Goal: Complete application form: Complete application form

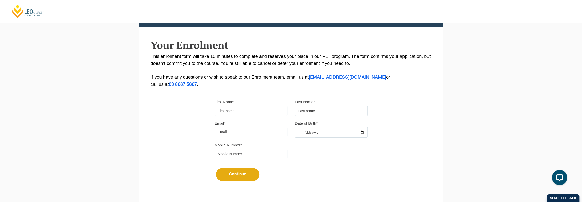
drag, startPoint x: 256, startPoint y: 108, endPoint x: 255, endPoint y: 104, distance: 3.7
click at [256, 108] on input "First Name*" at bounding box center [251, 111] width 73 height 10
type input "Arun"
type input "Bansal"
type input "arunbnsal@gmail.com"
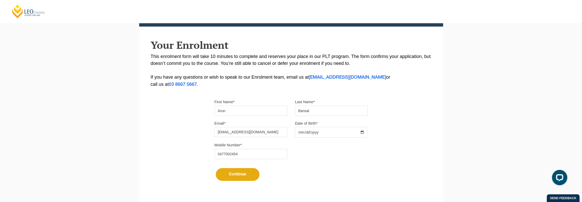
click at [253, 156] on input "0477002454" at bounding box center [251, 154] width 73 height 10
drag, startPoint x: 252, startPoint y: 153, endPoint x: 204, endPoint y: 154, distance: 48.3
click at [204, 154] on div "Please note that your information is saved on our server as you enter it. Congr…" at bounding box center [291, 80] width 304 height 228
type input "0460000090"
click at [319, 129] on input "Date of Birth*" at bounding box center [331, 132] width 73 height 11
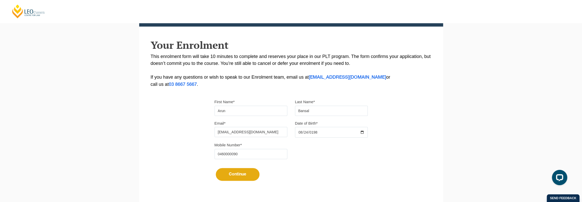
type input "1987-08-24"
click at [245, 175] on button "Continue" at bounding box center [238, 174] width 44 height 13
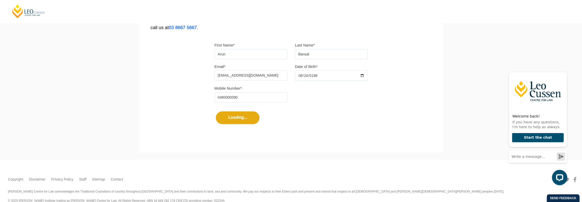
select select
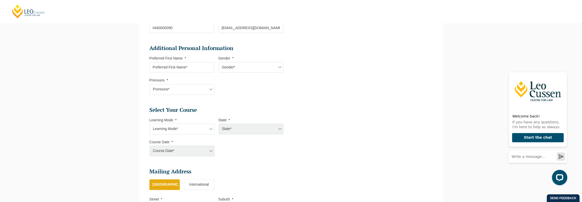
scroll to position [271, 0]
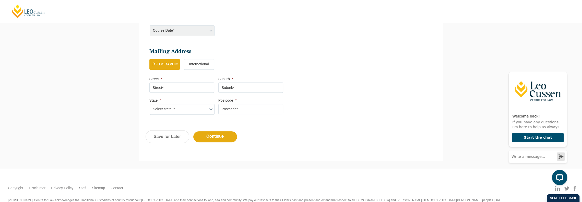
click at [173, 86] on input "Street *" at bounding box center [181, 87] width 65 height 10
type input "6 Lisbon Street"
type input "Glen Waverly"
select select "VIC"
type input "3150"
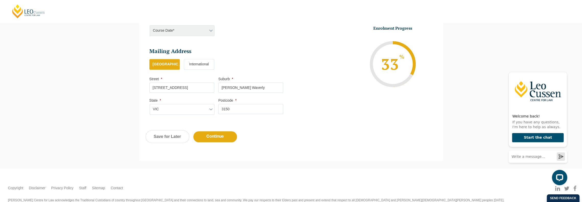
click at [217, 133] on input "Continue" at bounding box center [215, 136] width 44 height 11
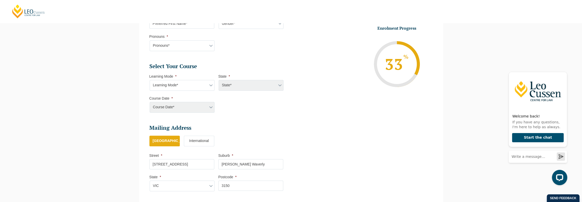
select select
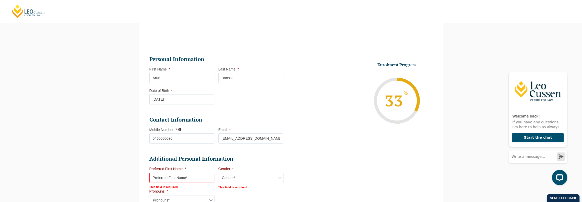
scroll to position [72, 0]
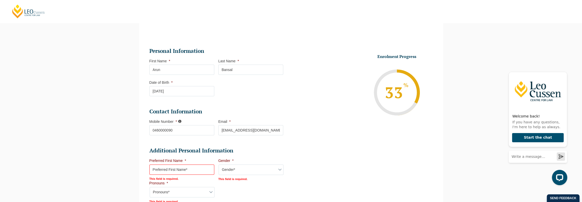
click at [185, 169] on input "Preferred First Name *" at bounding box center [181, 169] width 65 height 10
type input "Arun"
select select "VIC"
select select
click at [244, 167] on select "Gender* Male Female Nonbinary Intersex Prefer not to disclose Other" at bounding box center [251, 169] width 65 height 11
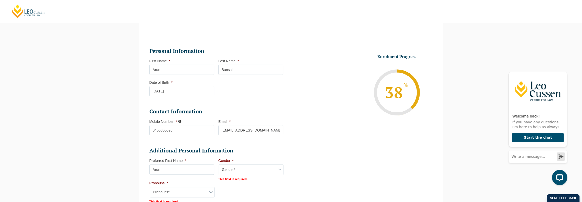
select select "Male"
click at [219, 164] on select "Gender* Male Female Nonbinary Intersex Prefer not to disclose Other" at bounding box center [251, 169] width 65 height 11
click at [63, 153] on div "Please note that your information is saved on our server as you enter it. Congr…" at bounding box center [291, 191] width 582 height 402
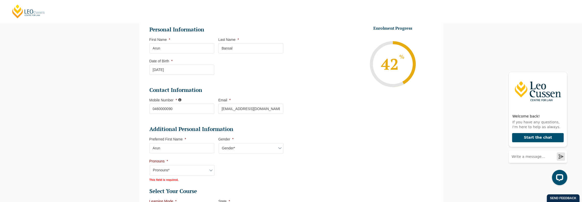
scroll to position [123, 0]
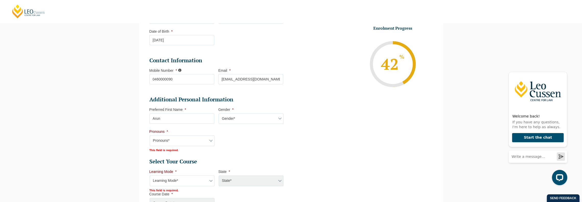
click at [167, 138] on select "Pronouns* She/Her/Hers He/Him/His They/Them/Theirs Other Prefer not to disclose" at bounding box center [182, 140] width 65 height 11
click at [168, 143] on select "Pronouns* She/Her/Hers He/Him/His They/Them/Theirs Other Prefer not to disclose" at bounding box center [182, 140] width 65 height 11
select select "He/Him/His"
click at [150, 135] on select "Pronouns* She/Her/Hers He/Him/His They/Them/Theirs Other Prefer not to disclose" at bounding box center [182, 140] width 65 height 11
click at [84, 145] on div "Please note that your information is saved on our server as you enter it. Congr…" at bounding box center [291, 140] width 582 height 402
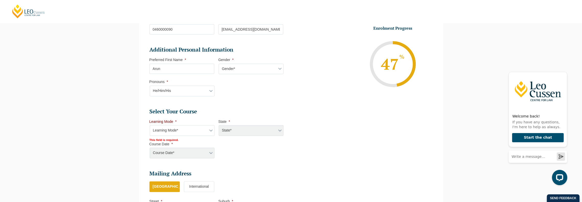
scroll to position [174, 0]
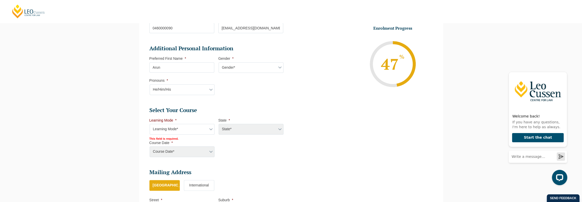
click at [165, 132] on select "Learning Mode* Online Full Time Learning Online Part Time Learning Blended Full…" at bounding box center [182, 129] width 65 height 11
click at [168, 133] on select "Learning Mode* Online Full Time Learning Online Part Time Learning Blended Full…" at bounding box center [182, 129] width 65 height 11
select select "Blended Full Time Learning"
click at [150, 124] on select "Learning Mode* Online Full Time Learning Online Part Time Learning Blended Full…" at bounding box center [182, 129] width 65 height 11
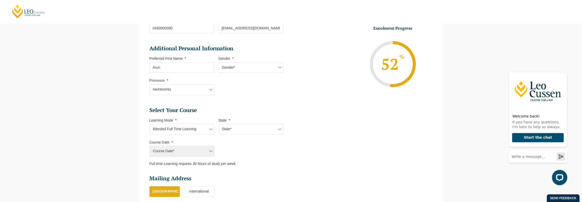
click at [164, 127] on select "Learning Mode* Online Full Time Learning Online Part Time Learning Blended Full…" at bounding box center [182, 129] width 65 height 11
click at [255, 125] on select "State* ACT/NSW QLD SA VIC WA" at bounding box center [251, 129] width 65 height 11
select select "VIC"
click at [219, 124] on select "State* ACT/NSW QLD SA VIC WA" at bounding box center [251, 129] width 65 height 11
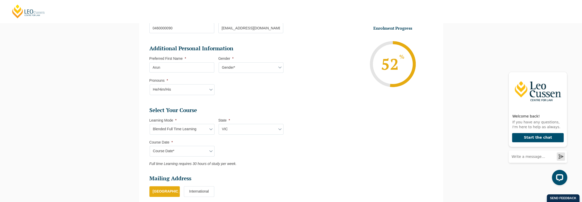
click at [73, 148] on div "Please note that your information is saved on our server as you enter it. Congr…" at bounding box center [291, 92] width 582 height 408
click at [166, 150] on select "Course Date* September 2025 (22-Sep-2025 to 20-Feb-2026) December 2025 (08-Dec-…" at bounding box center [182, 151] width 65 height 11
select select "January 2026 (27-Jan-2026 to 12-Jun-2026)"
click at [150, 146] on select "Course Date* September 2025 (22-Sep-2025 to 20-Feb-2026) December 2025 (08-Dec-…" at bounding box center [182, 151] width 65 height 11
type input "Intake 01 January 2026 FT"
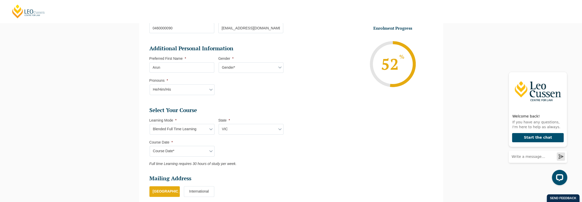
type input "Practical Legal Training (VIC)"
select select "VIC PLT (JAN) 2026 Full Time Blended"
click at [91, 120] on div "Please note that your information is saved on our server as you enter it. Congr…" at bounding box center [291, 92] width 582 height 408
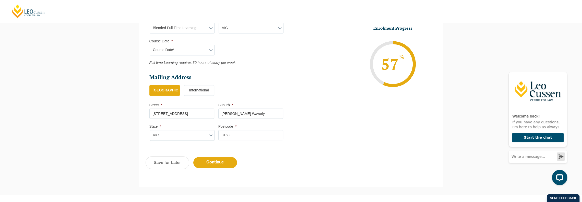
scroll to position [276, 0]
click at [219, 157] on input "Continue" at bounding box center [215, 161] width 44 height 11
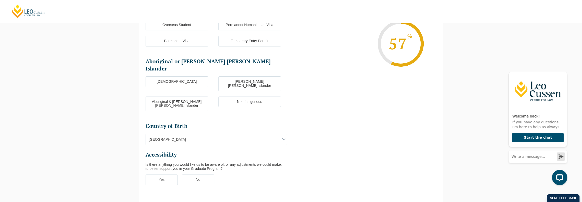
scroll to position [44, 0]
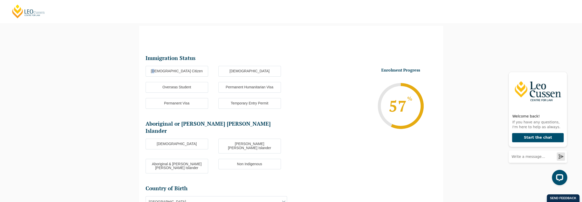
click at [166, 69] on label "Australian Citizen" at bounding box center [177, 71] width 63 height 11
click at [187, 72] on label "Australian Citizen" at bounding box center [177, 71] width 63 height 11
click at [0, 0] on input "Australian Citizen" at bounding box center [0, 0] width 0 height 0
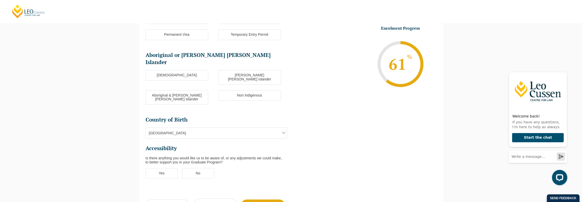
scroll to position [121, 0]
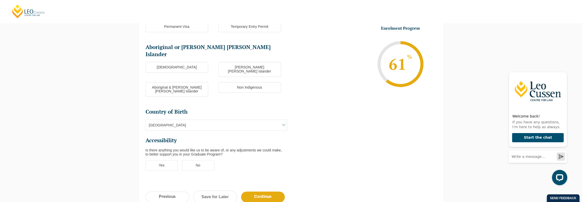
click at [167, 120] on span "Australia" at bounding box center [216, 125] width 141 height 11
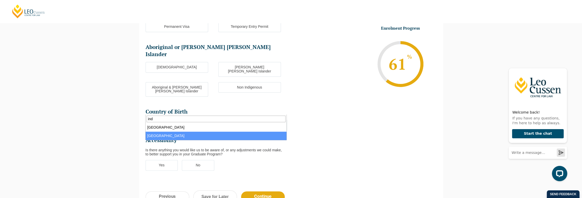
type input "ind"
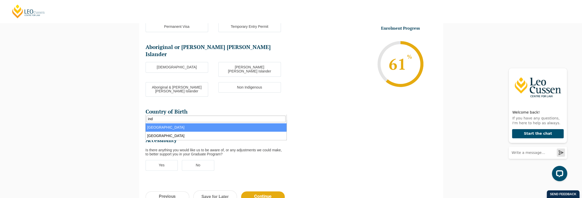
select select "India 7103"
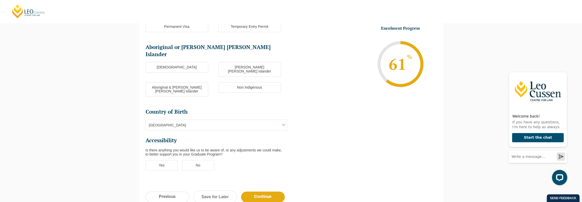
click at [96, 123] on div "Please note that your information is saved on our server as you enter it. Congr…" at bounding box center [291, 85] width 582 height 287
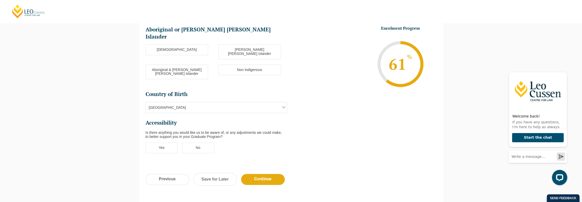
scroll to position [146, 0]
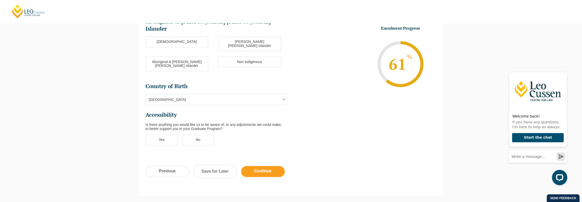
click at [265, 166] on input "Continue" at bounding box center [263, 171] width 44 height 11
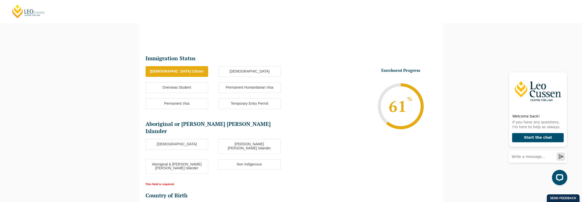
scroll to position [123, 0]
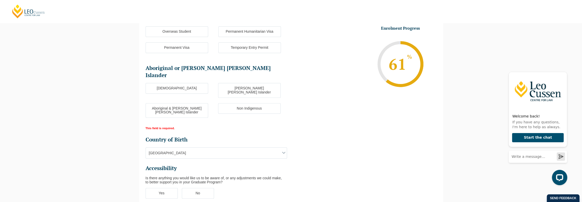
click at [254, 103] on label "Non Indigenous" at bounding box center [249, 108] width 63 height 11
click at [0, 0] on input "Non Indigenous" at bounding box center [0, 0] width 0 height 0
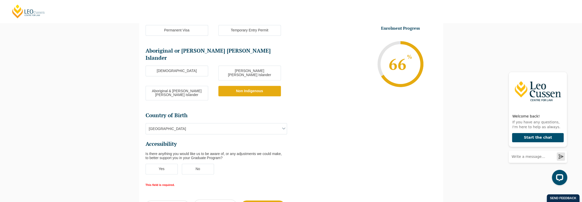
scroll to position [149, 0]
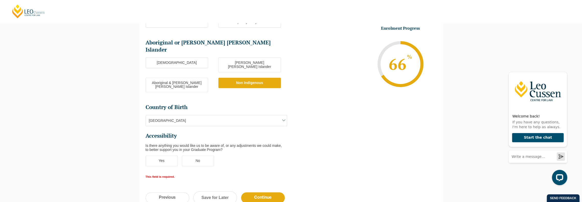
click at [192, 156] on label "No" at bounding box center [198, 161] width 32 height 11
click at [0, 0] on input "No" at bounding box center [0, 0] width 0 height 0
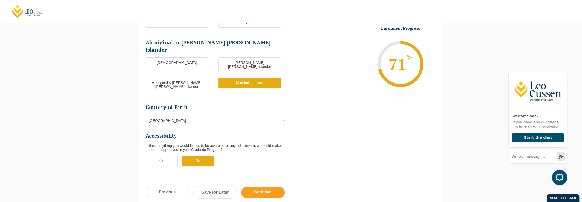
click at [270, 187] on input "Continue" at bounding box center [263, 192] width 44 height 11
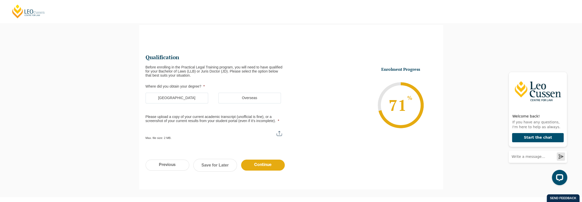
scroll to position [44, 0]
click at [247, 101] on label "Overseas" at bounding box center [249, 98] width 63 height 11
click at [0, 0] on input "Overseas" at bounding box center [0, 0] width 0 height 0
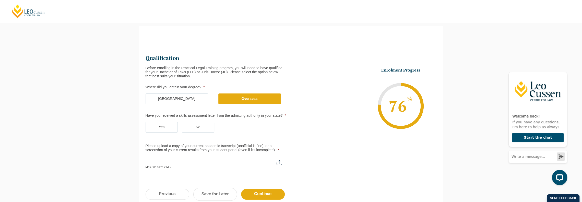
click at [158, 127] on label "Yes" at bounding box center [162, 127] width 32 height 11
click at [0, 0] on input "Yes" at bounding box center [0, 0] width 0 height 0
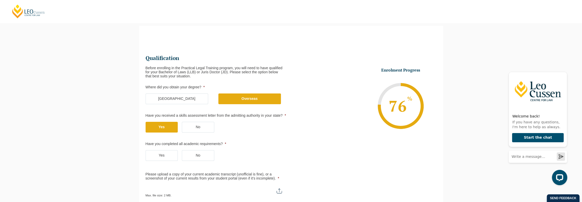
click at [205, 152] on label "No" at bounding box center [198, 155] width 32 height 11
click at [0, 0] on input "No" at bounding box center [0, 0] width 0 height 0
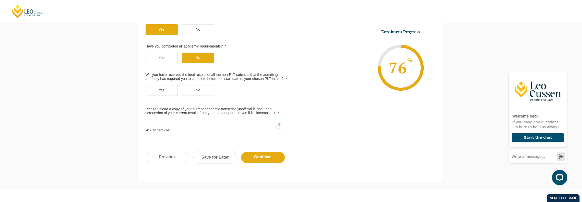
scroll to position [146, 0]
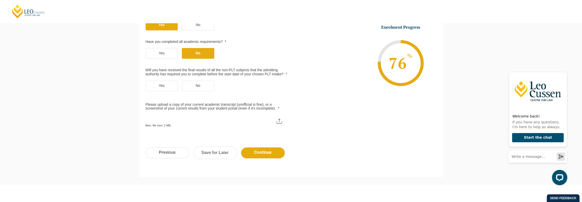
click at [203, 85] on label "No" at bounding box center [198, 85] width 32 height 11
click at [0, 0] on input "No" at bounding box center [0, 0] width 0 height 0
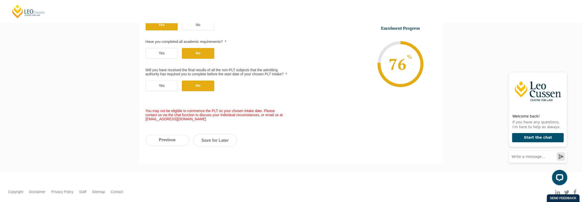
click at [165, 87] on label "Yes" at bounding box center [162, 85] width 32 height 11
click at [0, 0] on input "Yes" at bounding box center [0, 0] width 0 height 0
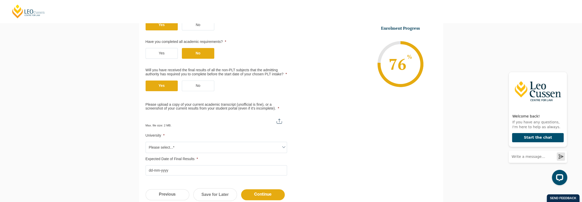
click at [189, 82] on label "No" at bounding box center [198, 85] width 32 height 11
click at [0, 0] on input "No" at bounding box center [0, 0] width 0 height 0
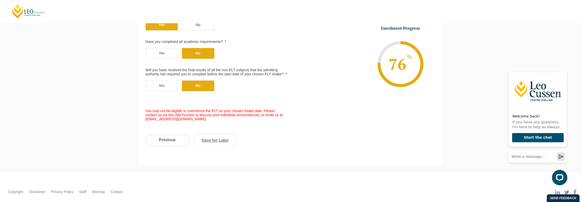
click at [210, 139] on link "Save for Later" at bounding box center [215, 140] width 44 height 13
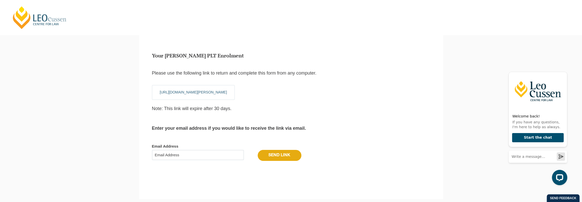
scroll to position [0, 0]
